Goal: Transaction & Acquisition: Book appointment/travel/reservation

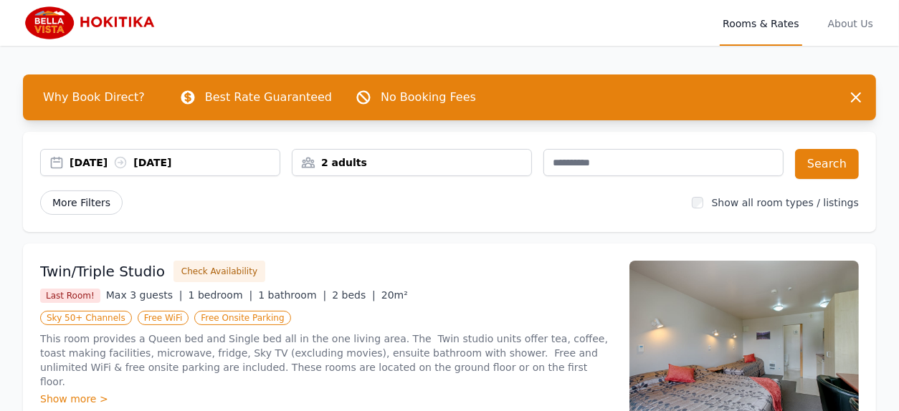
click at [85, 201] on span "More Filters" at bounding box center [81, 203] width 82 height 24
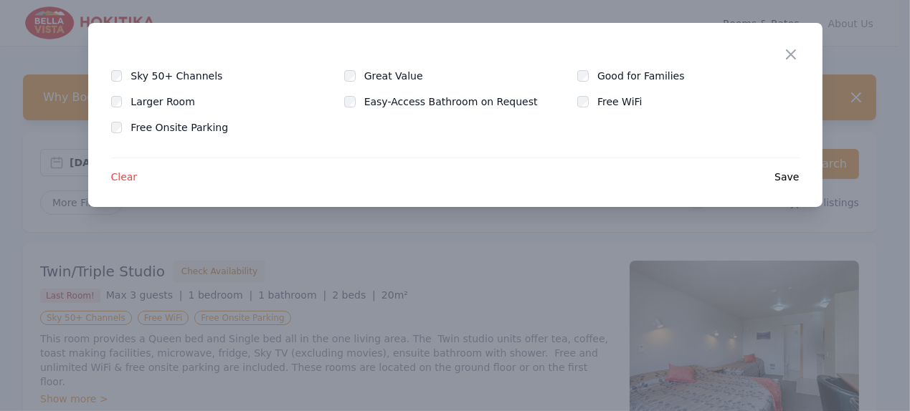
click at [121, 174] on span "Clear" at bounding box center [124, 177] width 27 height 14
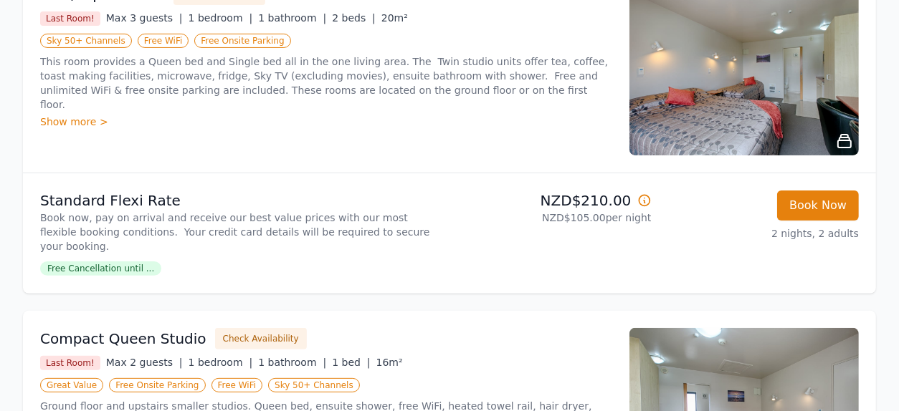
scroll to position [286, 0]
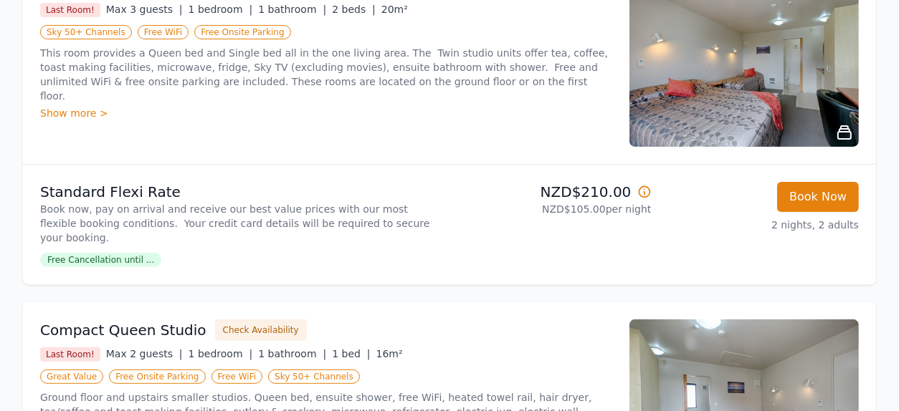
click at [644, 189] on icon at bounding box center [644, 191] width 11 height 11
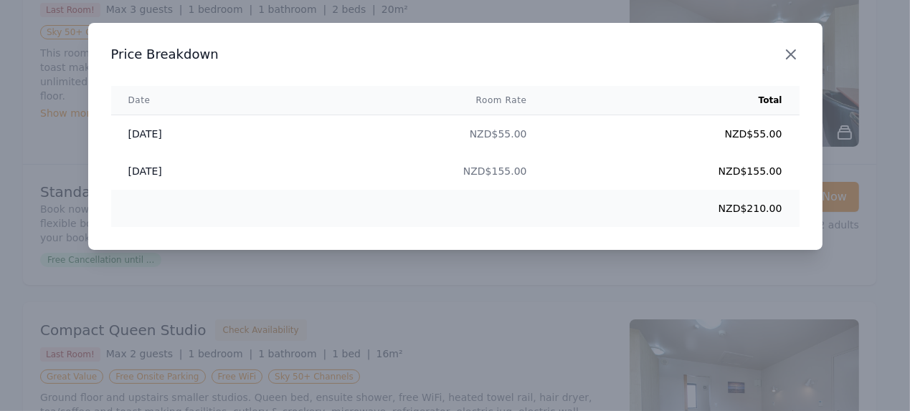
click at [786, 48] on icon "button" at bounding box center [790, 54] width 17 height 17
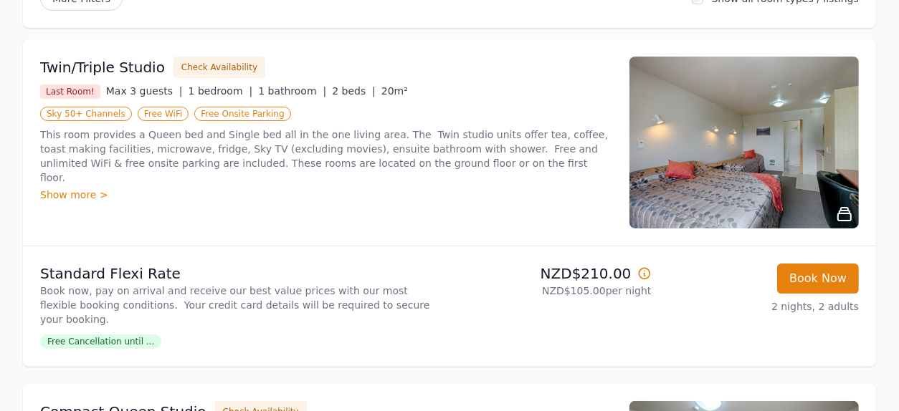
scroll to position [143, 0]
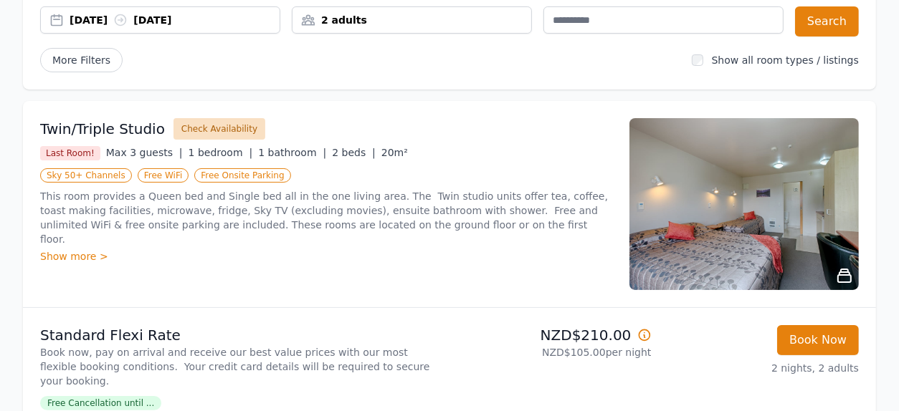
click at [215, 125] on button "Check Availability" at bounding box center [219, 129] width 92 height 22
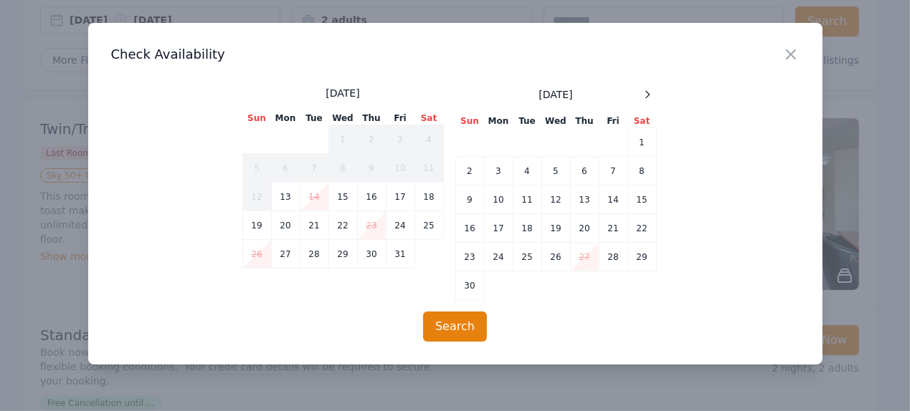
drag, startPoint x: 789, startPoint y: 52, endPoint x: 863, endPoint y: 183, distance: 150.9
click at [790, 52] on icon "button" at bounding box center [790, 54] width 17 height 17
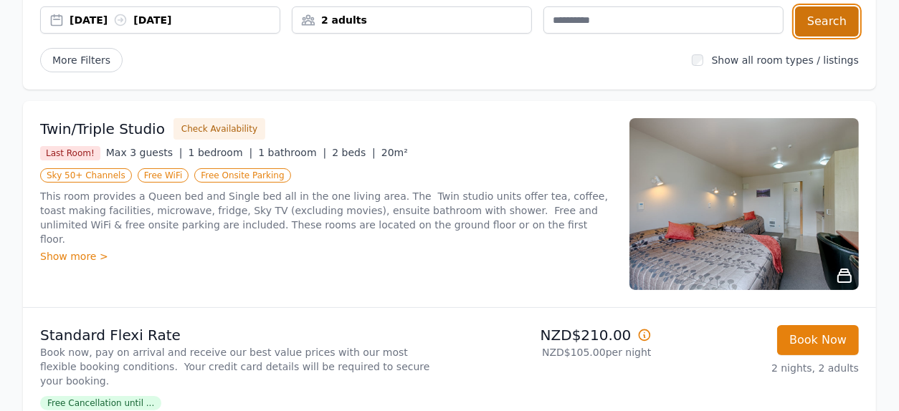
click at [827, 15] on button "Search" at bounding box center [827, 21] width 64 height 30
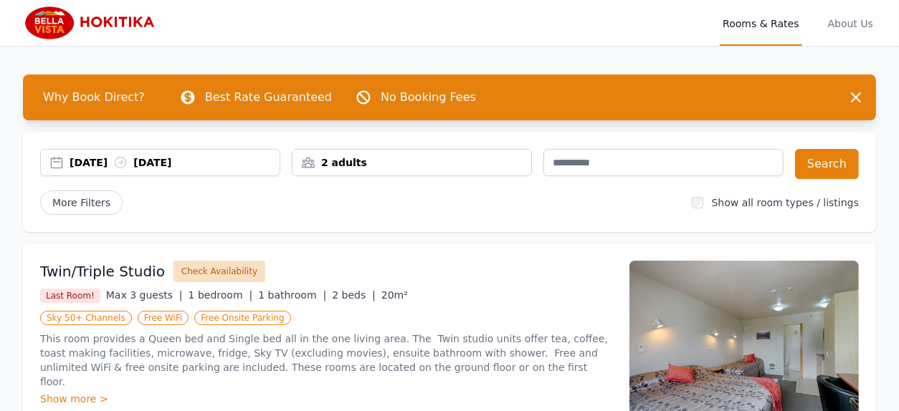
click at [223, 271] on button "Check Availability" at bounding box center [219, 272] width 92 height 22
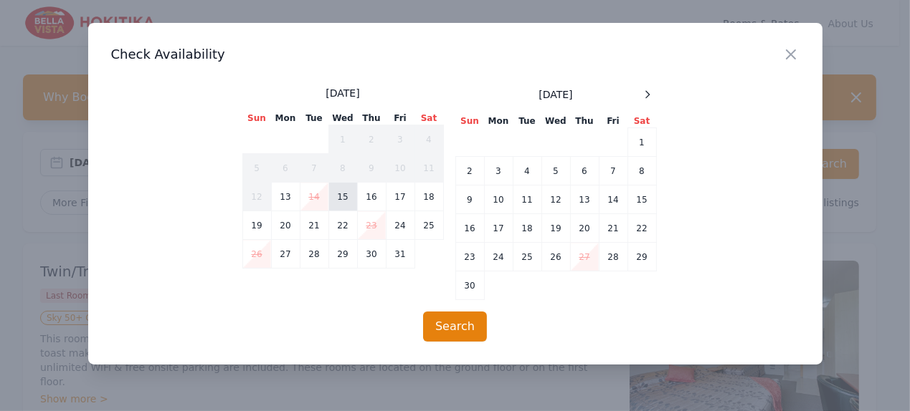
click at [345, 194] on td "15" at bounding box center [342, 197] width 29 height 29
click at [373, 199] on td "16" at bounding box center [371, 197] width 29 height 29
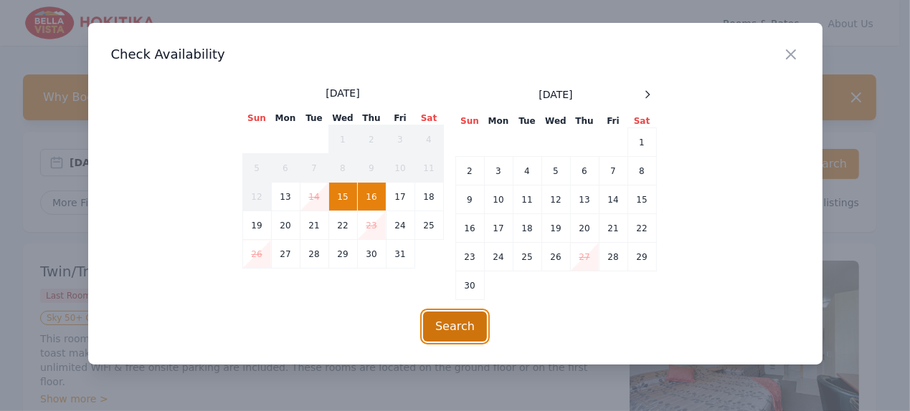
click at [461, 327] on button "Search" at bounding box center [455, 327] width 64 height 30
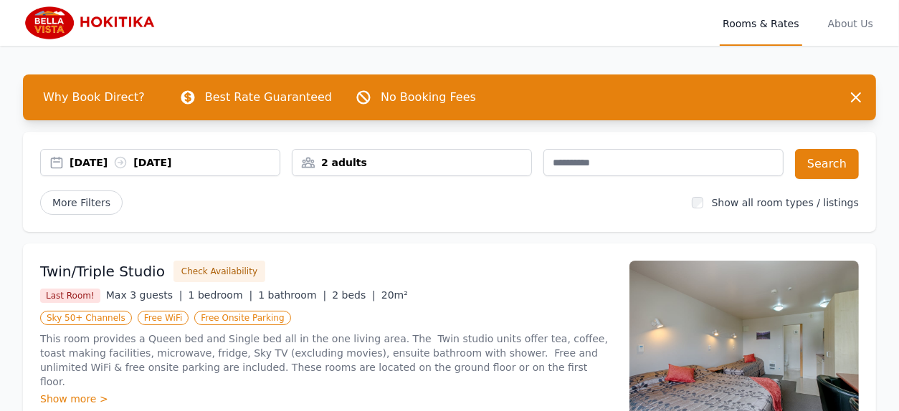
click at [180, 161] on div "[DATE] [DATE]" at bounding box center [175, 163] width 210 height 14
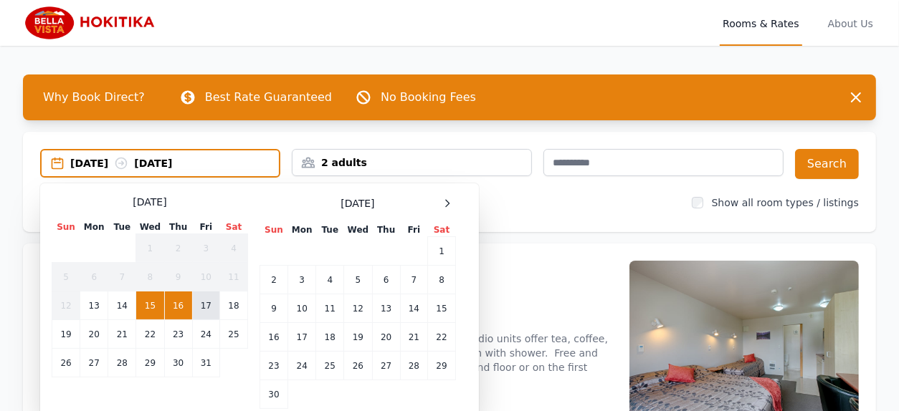
click at [205, 305] on td "17" at bounding box center [205, 306] width 27 height 29
click at [148, 304] on td "15" at bounding box center [150, 306] width 28 height 29
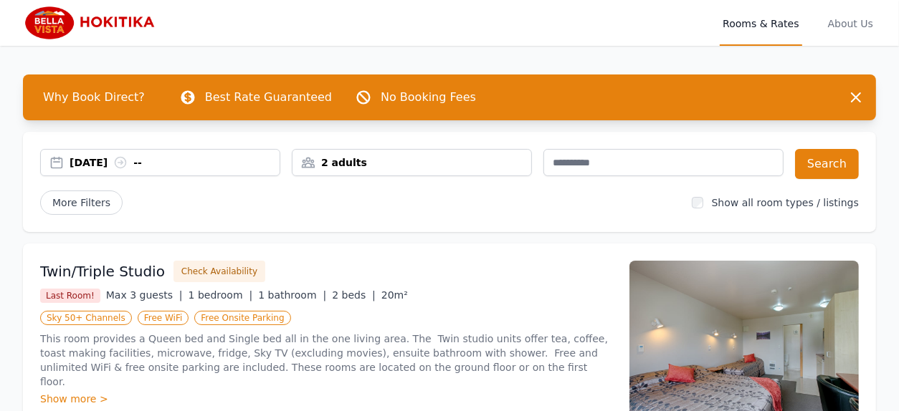
click at [126, 163] on icon at bounding box center [120, 163] width 11 height 11
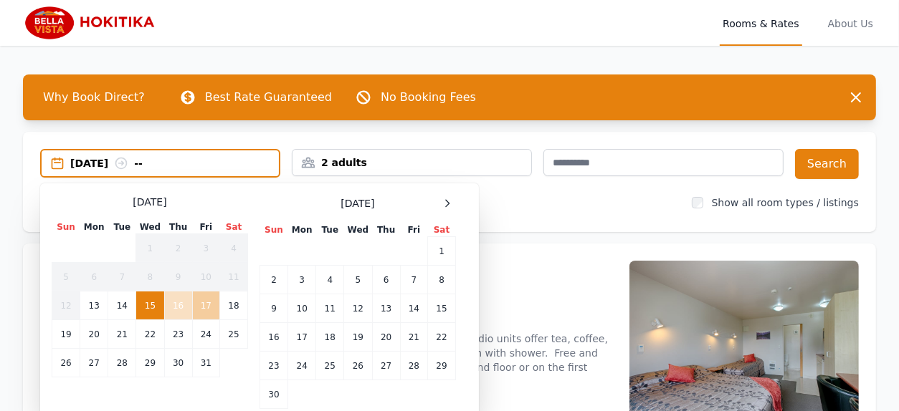
click at [207, 305] on td "17" at bounding box center [205, 306] width 27 height 29
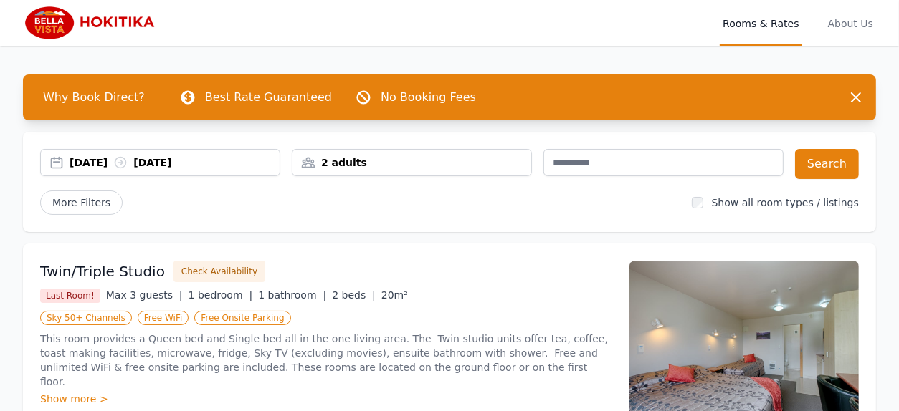
drag, startPoint x: 843, startPoint y: 163, endPoint x: 908, endPoint y: 209, distance: 79.8
click at [844, 162] on button "Search" at bounding box center [827, 164] width 64 height 30
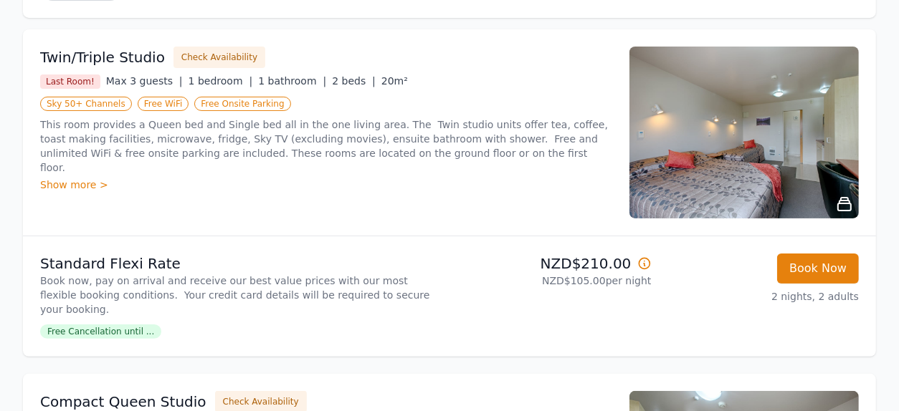
scroll to position [215, 0]
click at [642, 261] on icon at bounding box center [644, 263] width 14 height 14
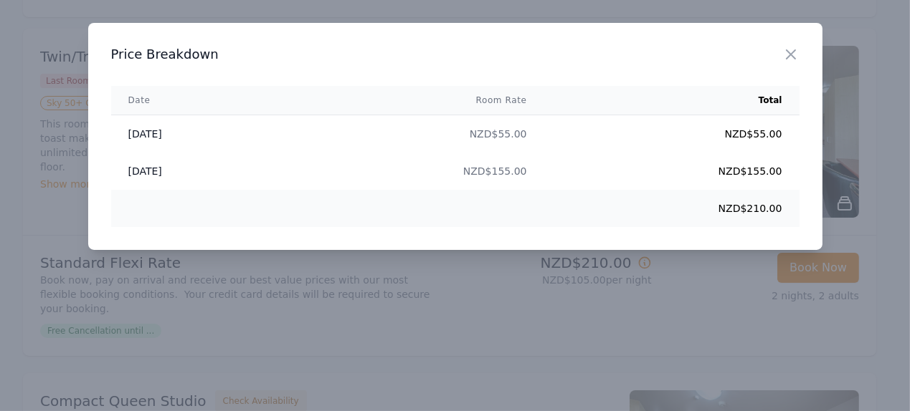
drag, startPoint x: 787, startPoint y: 49, endPoint x: 854, endPoint y: 62, distance: 67.8
click at [794, 53] on icon "button" at bounding box center [790, 54] width 17 height 17
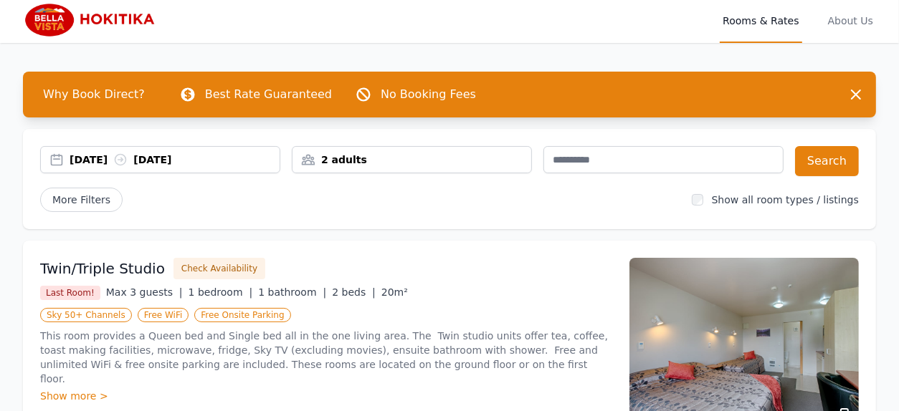
scroll to position [0, 0]
